Goal: Task Accomplishment & Management: Use online tool/utility

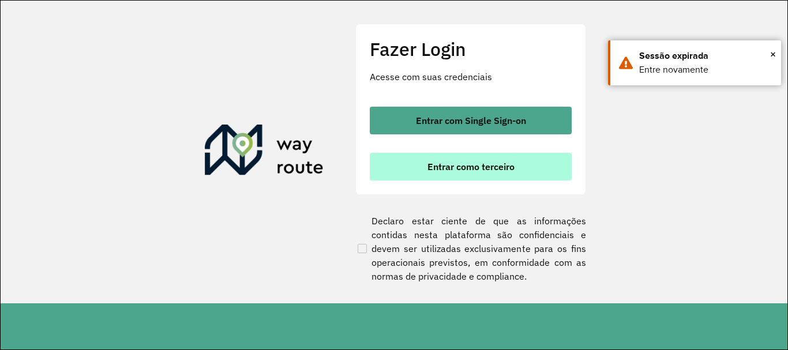
scroll to position [756, 0]
click at [421, 166] on button "Entrar como terceiro" at bounding box center [471, 167] width 202 height 28
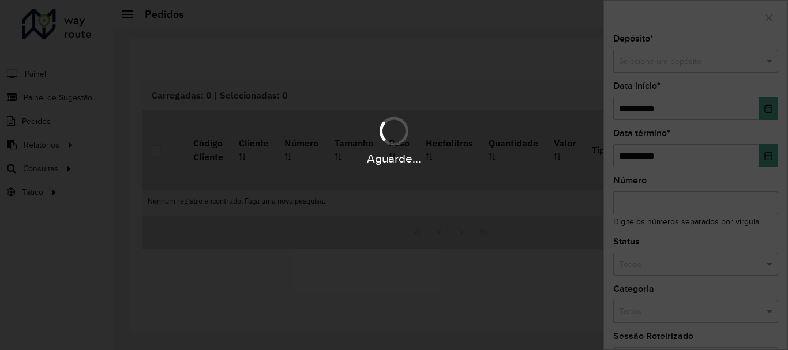
scroll to position [756, 0]
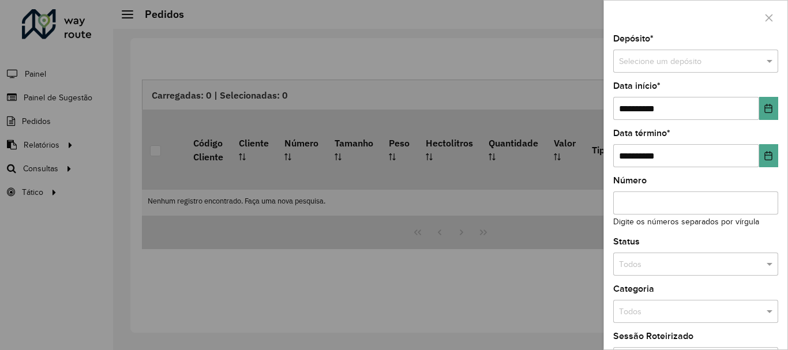
click at [46, 164] on div at bounding box center [394, 175] width 788 height 350
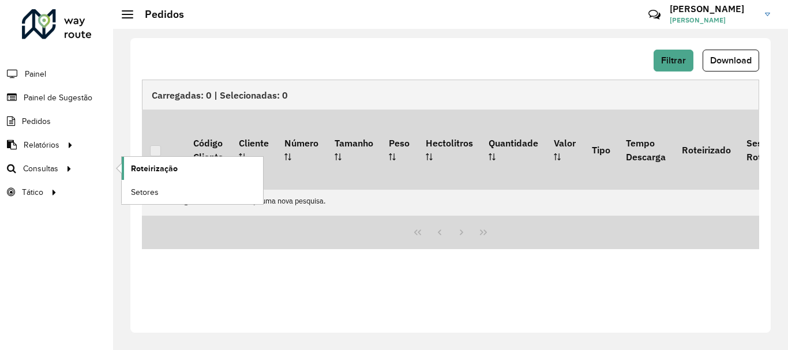
click at [170, 164] on span "Roteirização" at bounding box center [154, 169] width 47 height 12
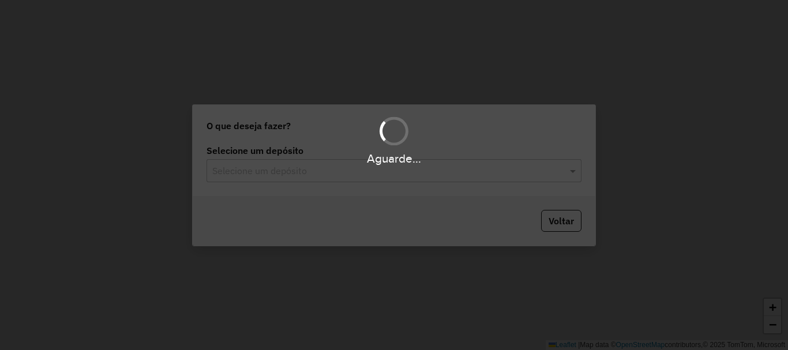
scroll to position [756, 0]
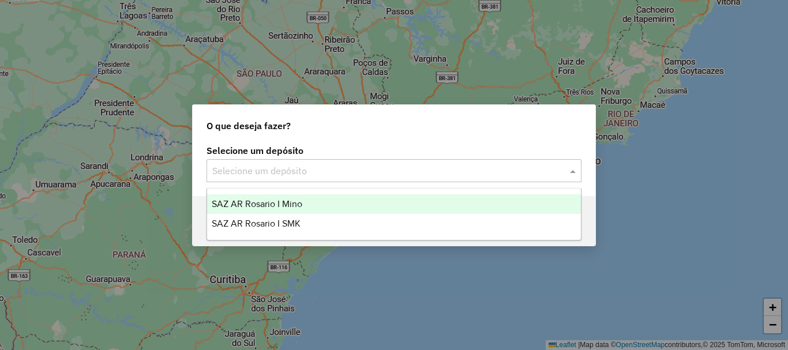
click at [579, 170] on span at bounding box center [574, 171] width 14 height 14
click at [265, 201] on span "SAZ AR Rosario I Mino" at bounding box center [257, 204] width 91 height 10
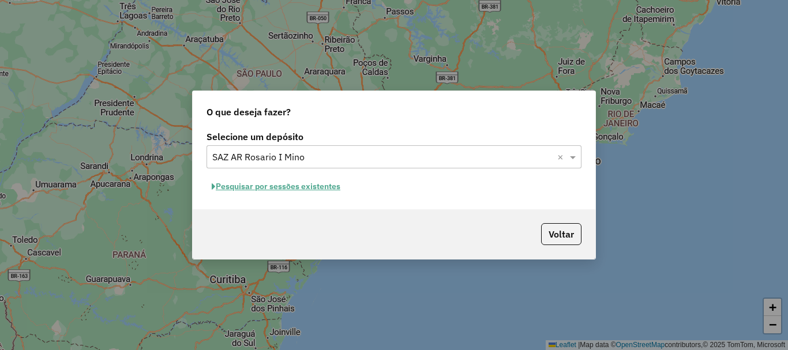
click at [284, 182] on button "Pesquisar por sessões existentes" at bounding box center [276, 187] width 139 height 18
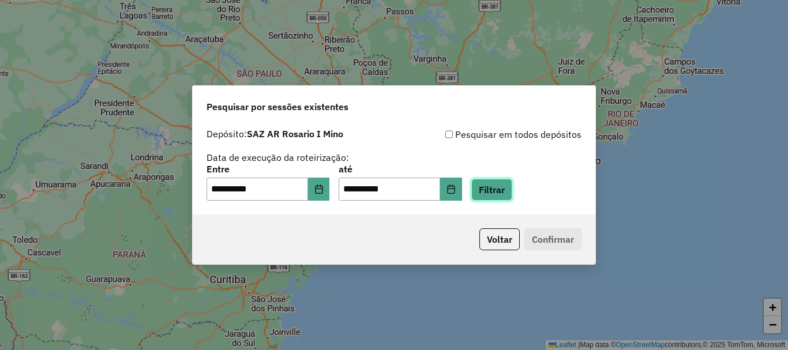
click at [512, 186] on button "Filtrar" at bounding box center [491, 190] width 41 height 22
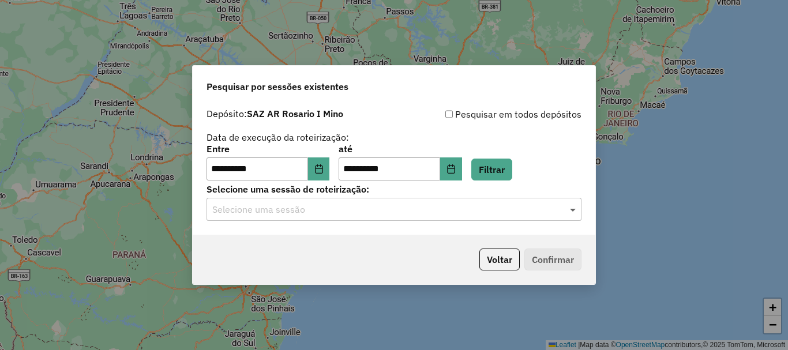
click at [573, 209] on span at bounding box center [574, 210] width 14 height 14
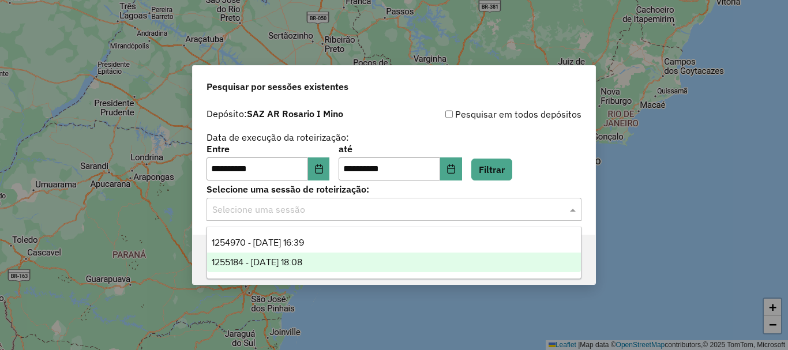
click at [273, 260] on span "1255184 - 29/08/2025 18:08" at bounding box center [257, 262] width 91 height 10
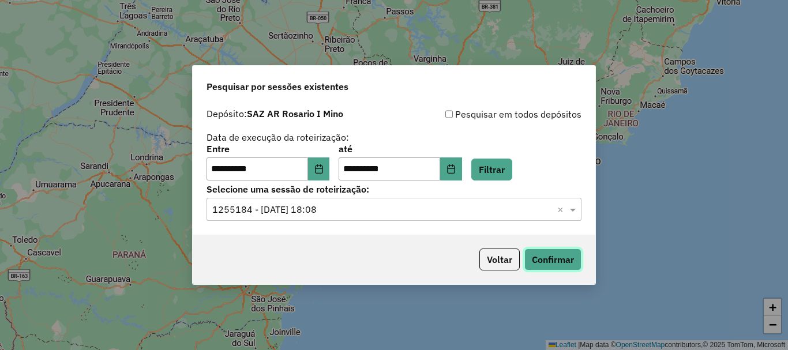
click at [555, 257] on button "Confirmar" at bounding box center [552, 260] width 57 height 22
click at [572, 213] on span at bounding box center [574, 210] width 14 height 14
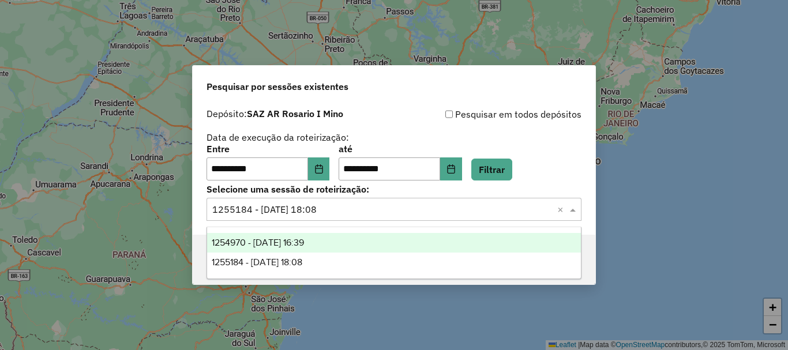
click at [304, 241] on span "1254970 - 29/08/2025 16:39" at bounding box center [258, 243] width 92 height 10
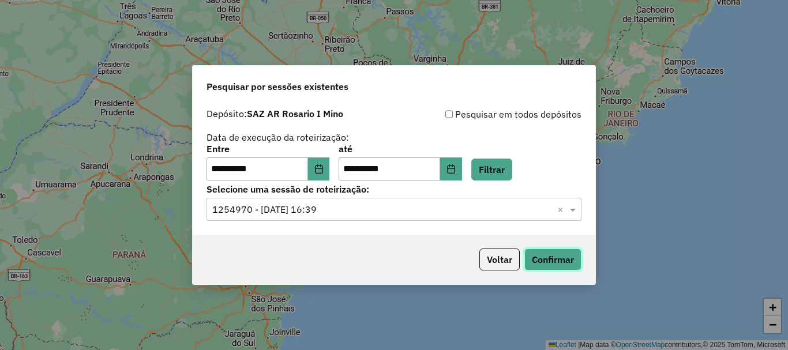
click at [560, 254] on button "Confirmar" at bounding box center [552, 260] width 57 height 22
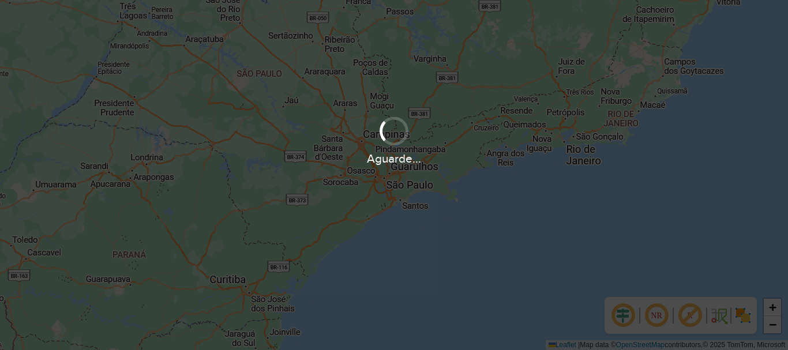
scroll to position [756, 0]
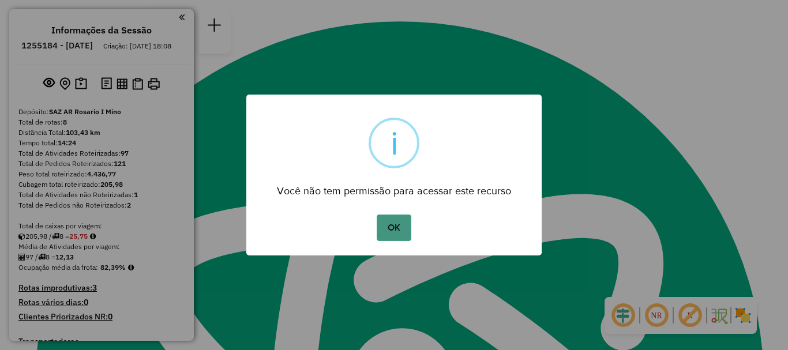
click at [377, 222] on button "OK" at bounding box center [394, 228] width 34 height 27
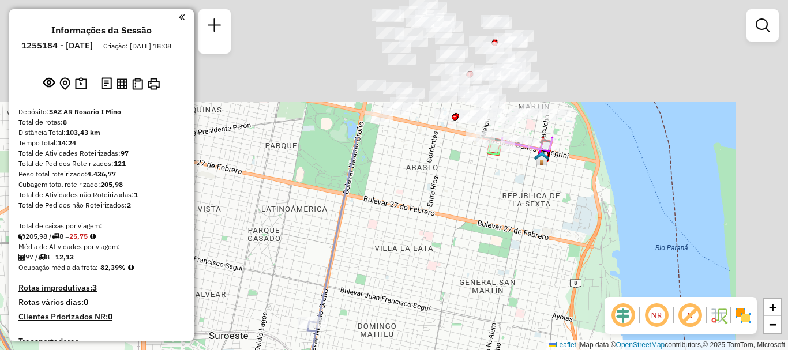
drag, startPoint x: 468, startPoint y: 173, endPoint x: 384, endPoint y: 268, distance: 127.5
click at [384, 268] on div "Janela de atendimento Grade de atendimento Capacidade Transportadoras Veículos …" at bounding box center [394, 175] width 788 height 350
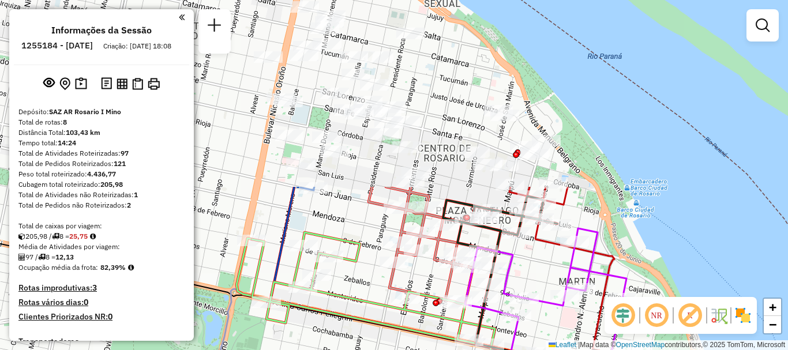
drag, startPoint x: 400, startPoint y: 269, endPoint x: 405, endPoint y: 373, distance: 103.4
click at [405, 350] on html "Aguarde... Pop-up bloqueado! Seu navegador bloqueou automáticamente a abertura …" at bounding box center [394, 175] width 788 height 350
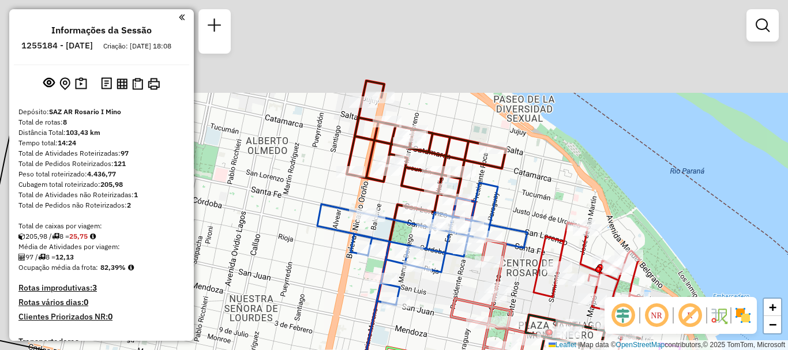
drag, startPoint x: 384, startPoint y: 228, endPoint x: 453, endPoint y: 334, distance: 126.7
click at [453, 334] on div "Rota 1 - Placa AC995HY 0000550742 - Diego leguizamon Janela de atendimento Grad…" at bounding box center [394, 175] width 788 height 350
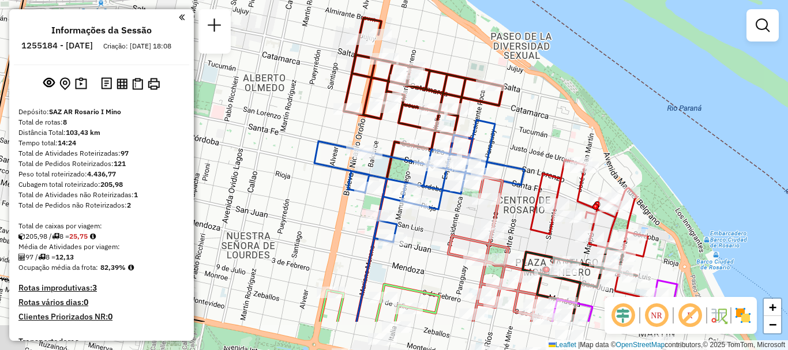
drag, startPoint x: 447, startPoint y: 293, endPoint x: 444, endPoint y: 182, distance: 111.4
click at [443, 199] on div "Rota 1 - Placa AC995HY 0000550742 - Diego leguizamon Janela de atendimento Grad…" at bounding box center [394, 175] width 788 height 350
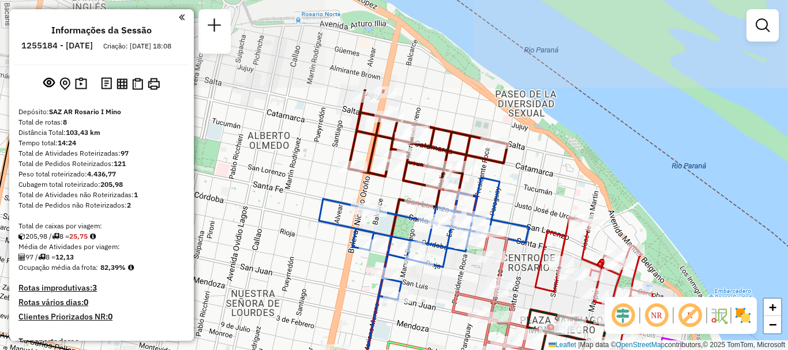
drag, startPoint x: 450, startPoint y: 310, endPoint x: 449, endPoint y: 321, distance: 11.0
click at [449, 321] on div "Rota 1 - Placa AC995HY 0000550742 - Diego leguizamon Janela de atendimento Grad…" at bounding box center [394, 175] width 788 height 350
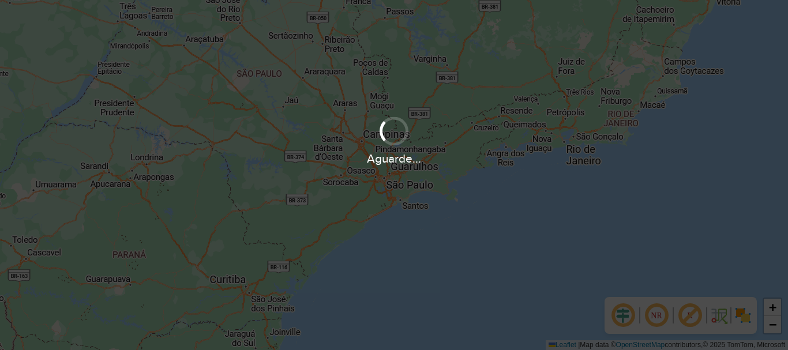
scroll to position [756, 0]
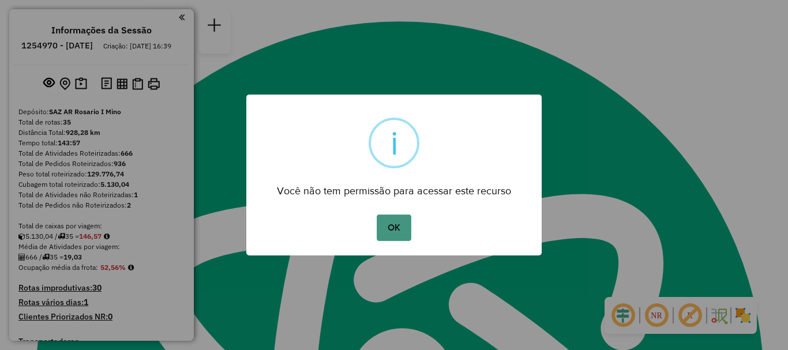
click at [397, 233] on button "OK" at bounding box center [394, 228] width 34 height 27
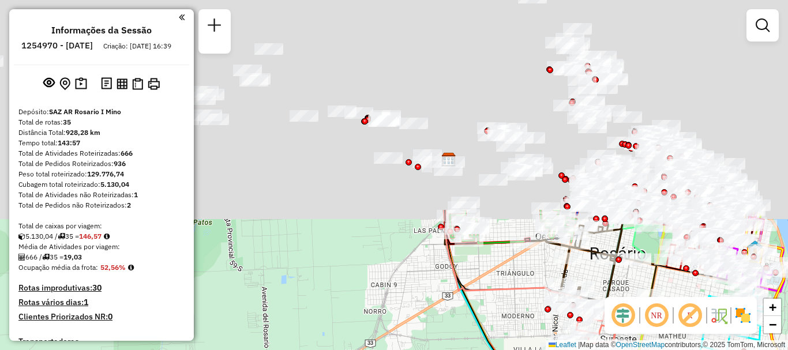
drag, startPoint x: 394, startPoint y: 332, endPoint x: 387, endPoint y: 373, distance: 41.1
click at [387, 350] on html "Aguarde... Pop-up bloqueado! Seu navegador bloqueou automáticamente a abertura …" at bounding box center [394, 175] width 788 height 350
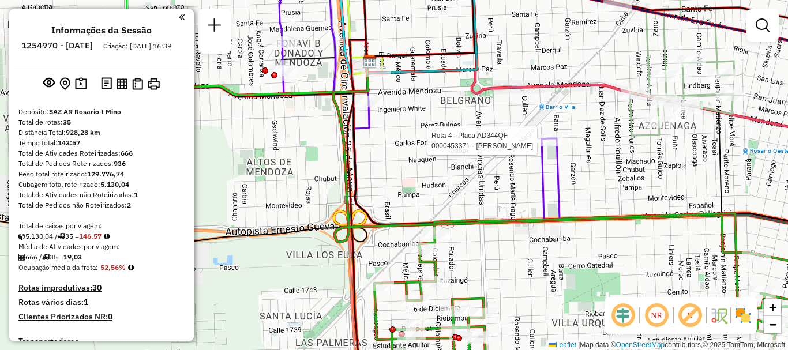
select select "**********"
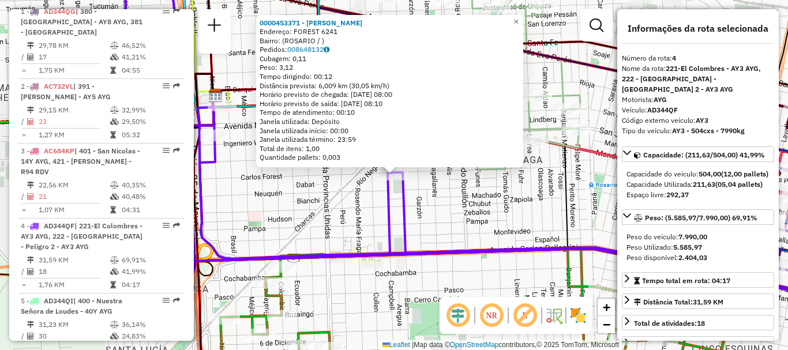
scroll to position [625, 0]
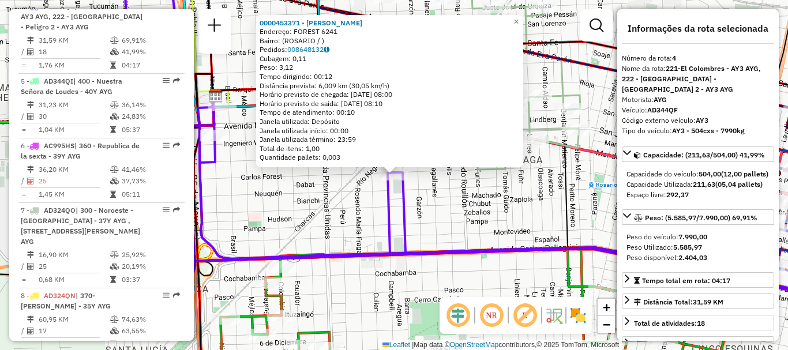
click at [360, 234] on div "0000453371 - [PERSON_NAME]: FOREST 6241 Bairro: ([GEOGRAPHIC_DATA] / ) Pedidos:…" at bounding box center [394, 175] width 788 height 350
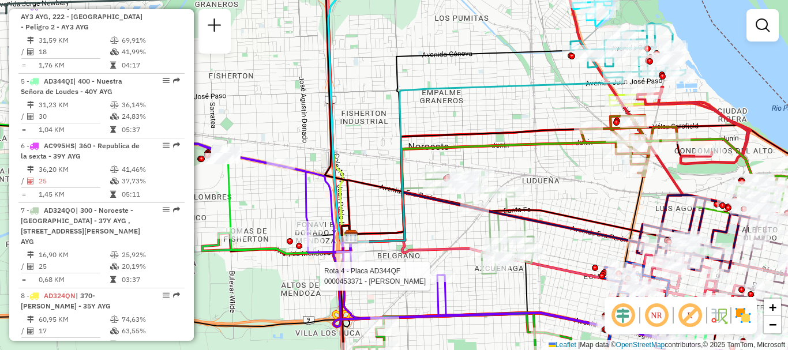
select select "**********"
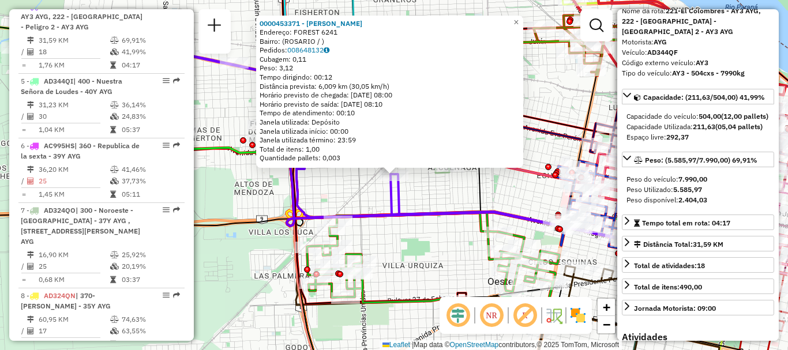
scroll to position [115, 0]
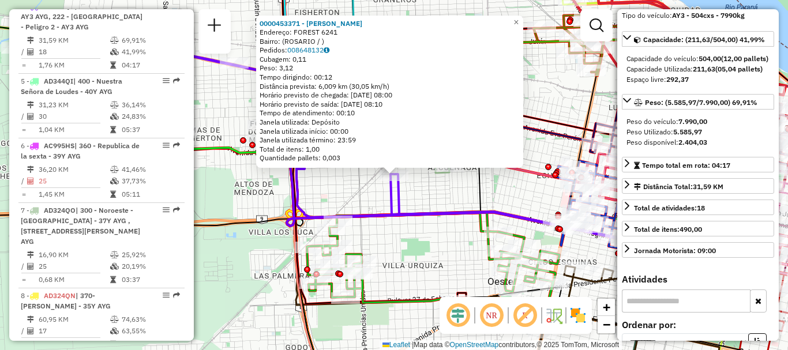
click at [404, 269] on div "0000453371 - [PERSON_NAME]: FOREST 6241 Bairro: ([GEOGRAPHIC_DATA] / ) Pedidos:…" at bounding box center [394, 175] width 788 height 350
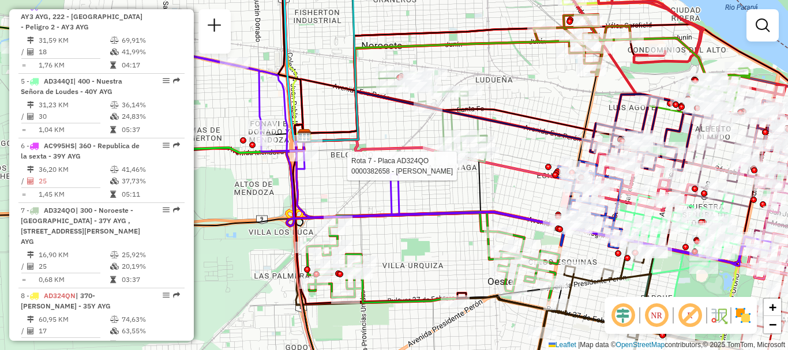
select select "**********"
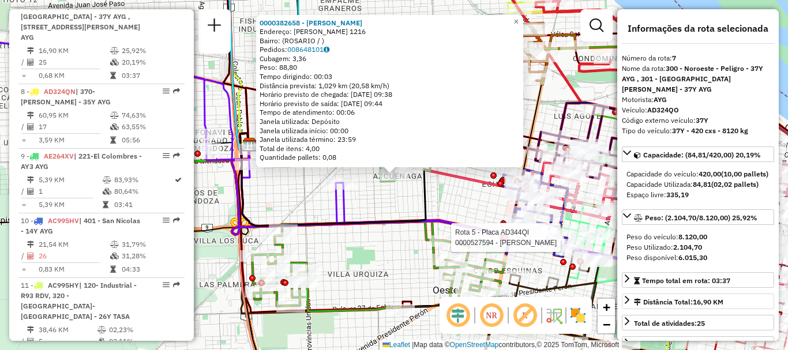
scroll to position [58, 0]
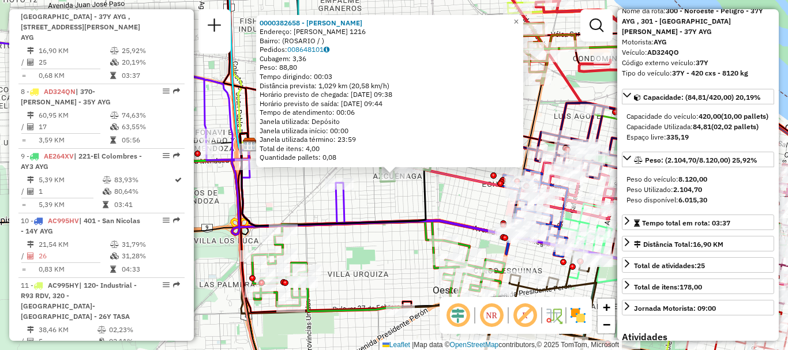
click at [381, 270] on div "0000382658 - [PERSON_NAME]: [PERSON_NAME] 1216 Bairro: ([GEOGRAPHIC_DATA] / ) P…" at bounding box center [394, 175] width 788 height 350
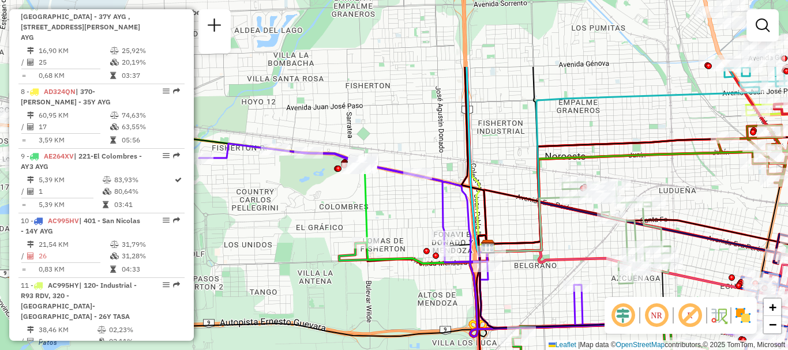
drag, startPoint x: 292, startPoint y: 204, endPoint x: 530, endPoint y: 306, distance: 259.2
click at [530, 306] on div "Janela de atendimento Grade de atendimento Capacidade Transportadoras Veículos …" at bounding box center [394, 175] width 788 height 350
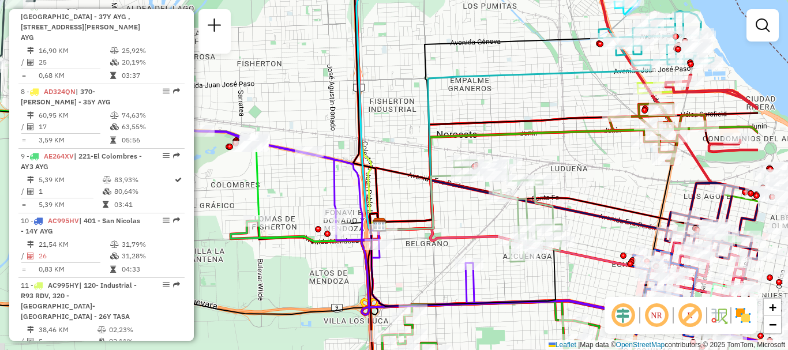
drag, startPoint x: 460, startPoint y: 239, endPoint x: 402, endPoint y: 222, distance: 60.8
click at [351, 217] on icon at bounding box center [357, 226] width 43 height 27
